Goal: Check status: Check status

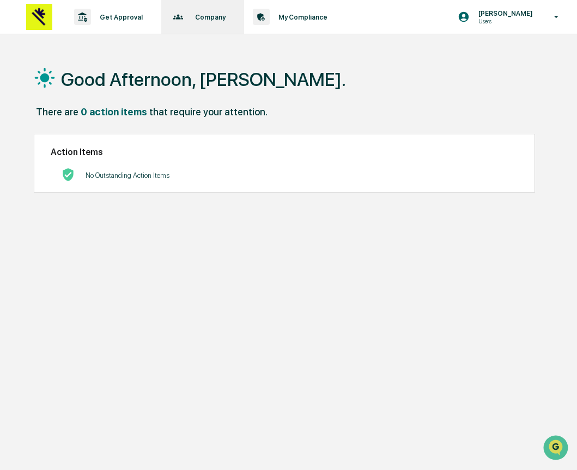
click at [219, 22] on div "Company Policies & Documents" at bounding box center [202, 17] width 72 height 34
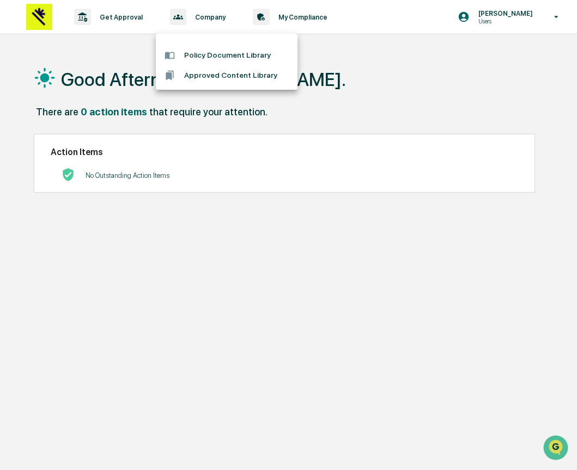
click at [290, 16] on div at bounding box center [288, 235] width 577 height 470
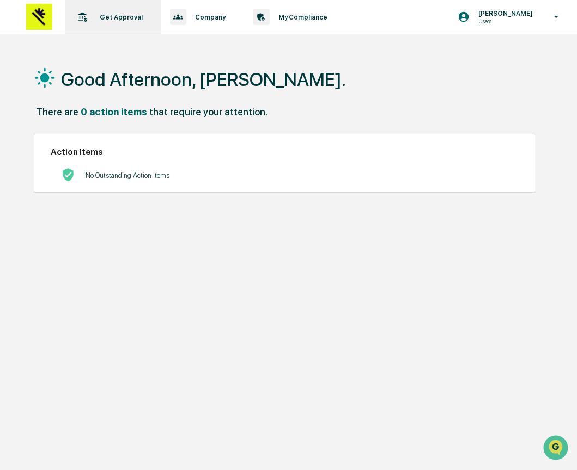
click at [114, 21] on div "Get Approval Content & Transactions" at bounding box center [112, 17] width 85 height 34
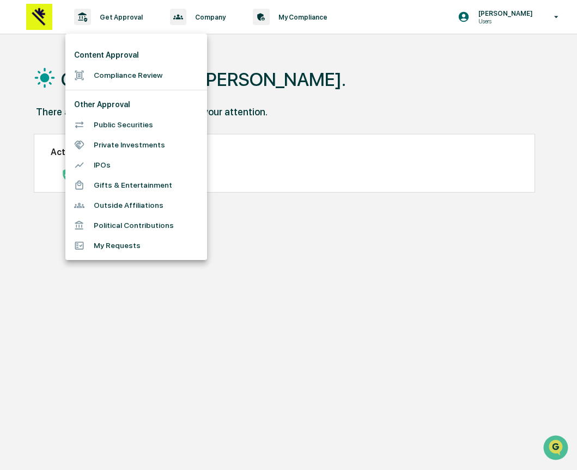
click at [308, 100] on div at bounding box center [288, 235] width 577 height 470
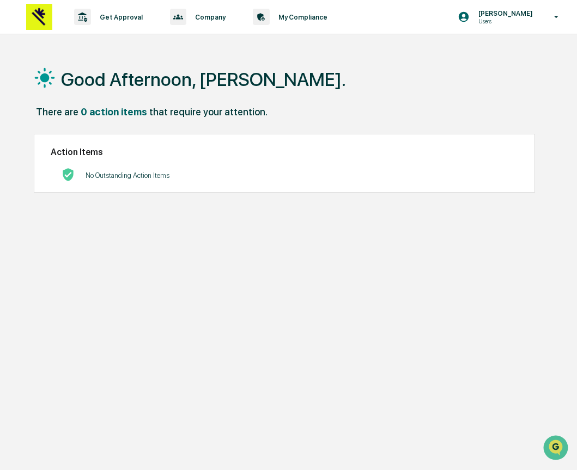
click at [36, 22] on img at bounding box center [39, 17] width 26 height 26
click at [498, 17] on p "Users" at bounding box center [503, 21] width 69 height 8
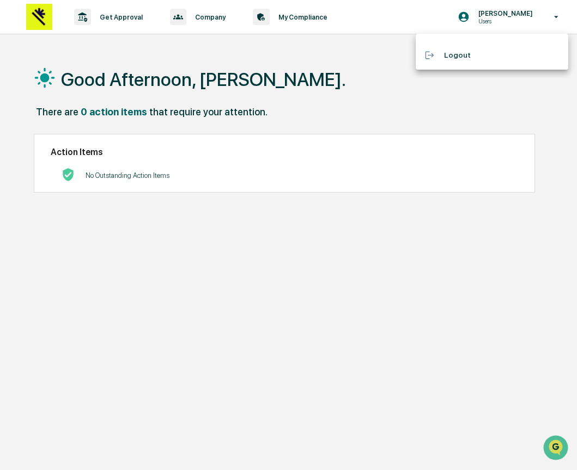
click at [283, 77] on div at bounding box center [288, 235] width 577 height 470
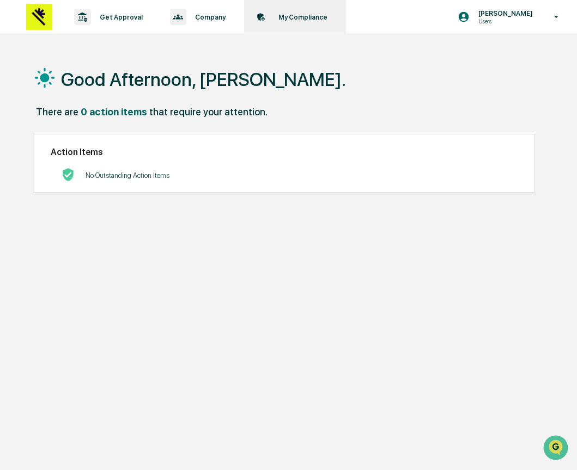
click at [307, 17] on p "My Compliance" at bounding box center [300, 17] width 63 height 8
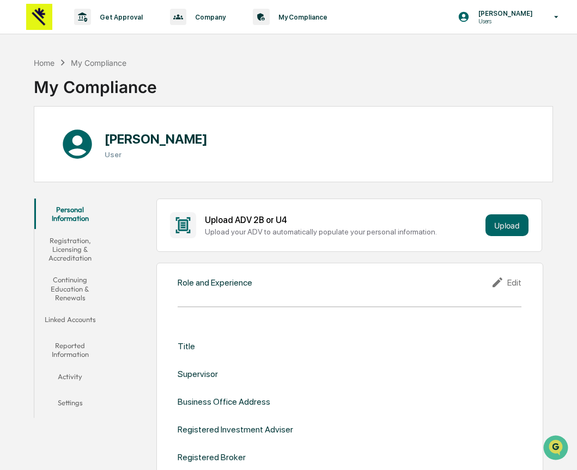
click at [74, 314] on button "Linked Accounts" at bounding box center [70, 322] width 72 height 26
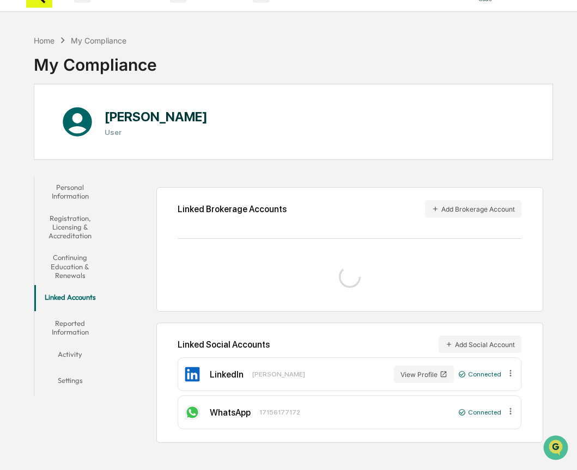
scroll to position [27, 0]
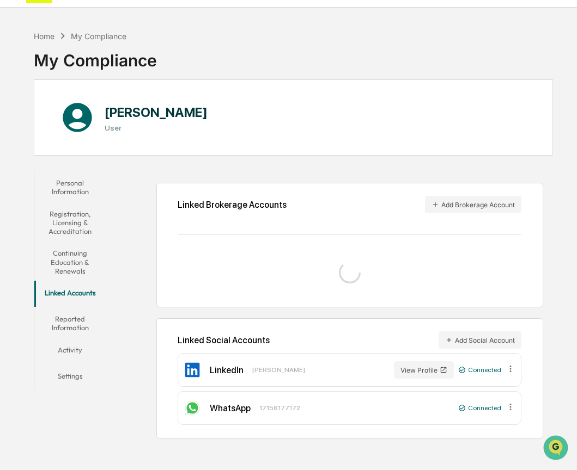
click at [76, 331] on button "Reported Information" at bounding box center [70, 323] width 72 height 31
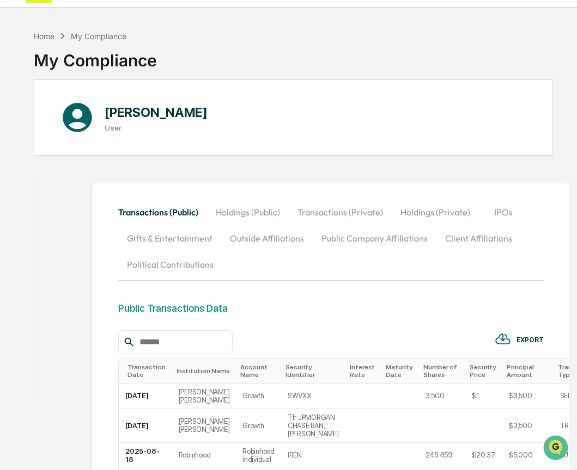
click at [78, 352] on div "Transactions (Public) Holdings (Public) Transactions (Private) Holdings (Privat…" at bounding box center [309, 466] width 541 height 598
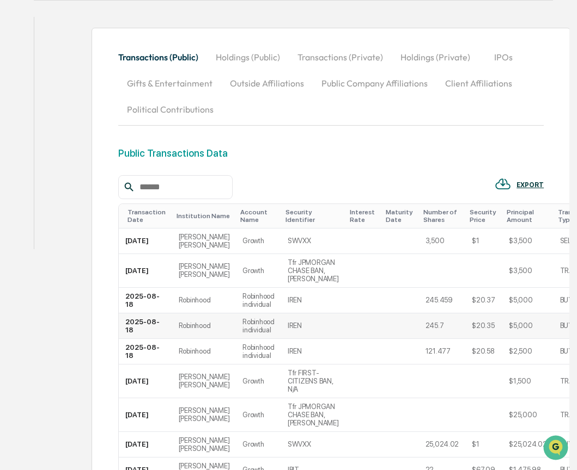
scroll to position [213, 0]
